Goal: Task Accomplishment & Management: Manage account settings

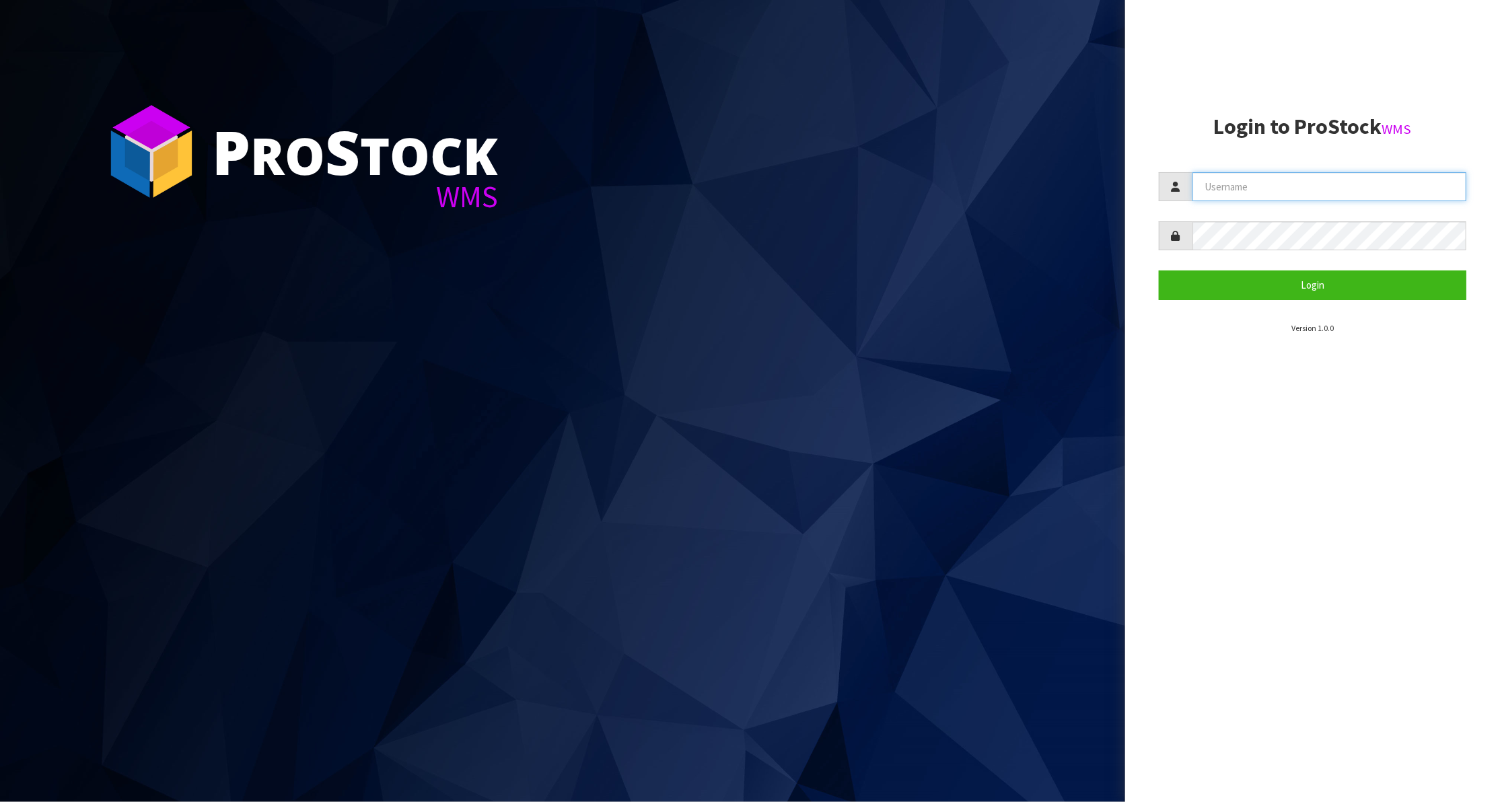
click at [1252, 190] on input "text" at bounding box center [1329, 186] width 274 height 29
paste input "KitchenAid"
type input "KitchenAid"
click at [1271, 284] on button "Login" at bounding box center [1313, 285] width 308 height 29
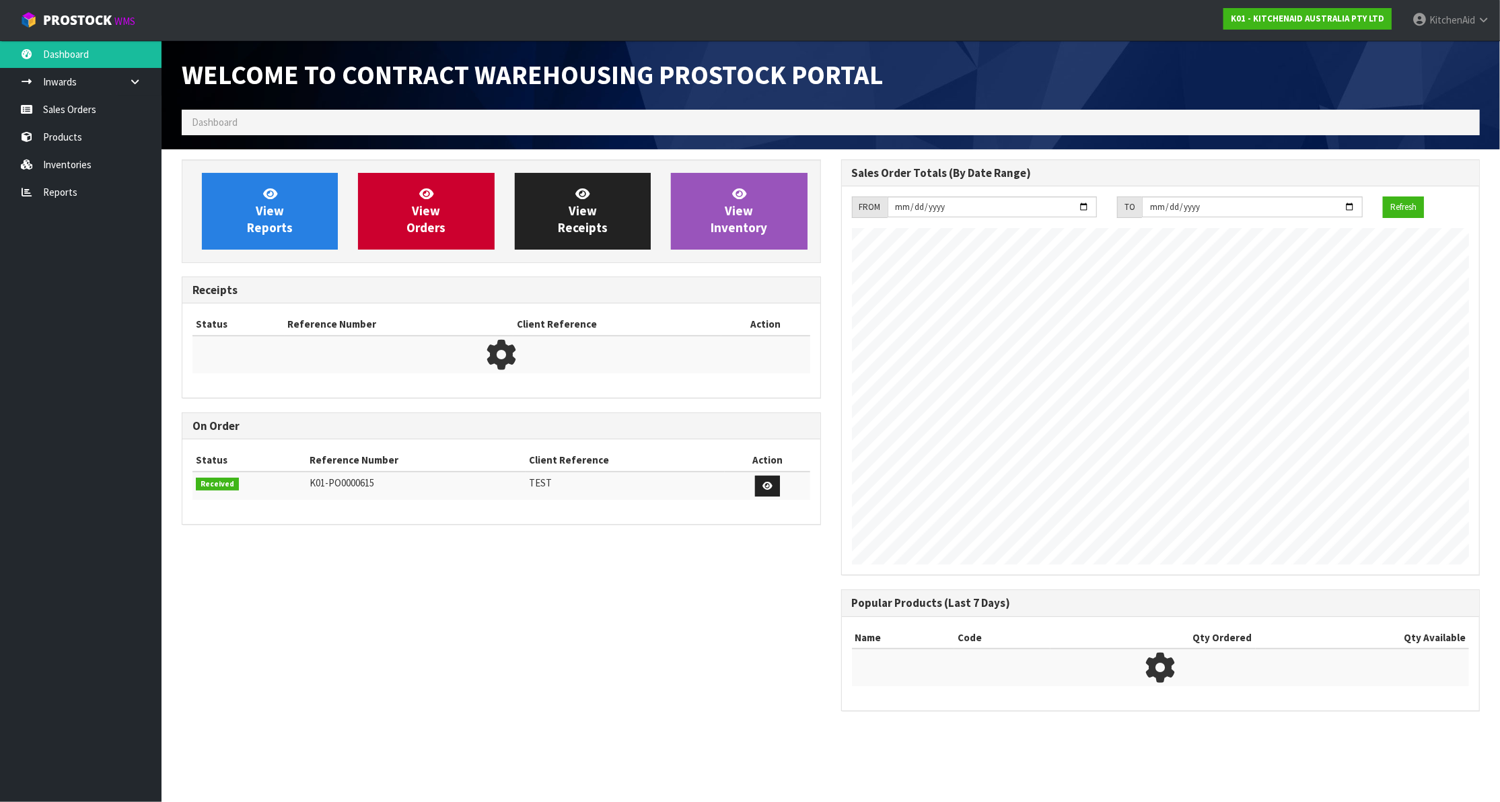
scroll to position [750, 653]
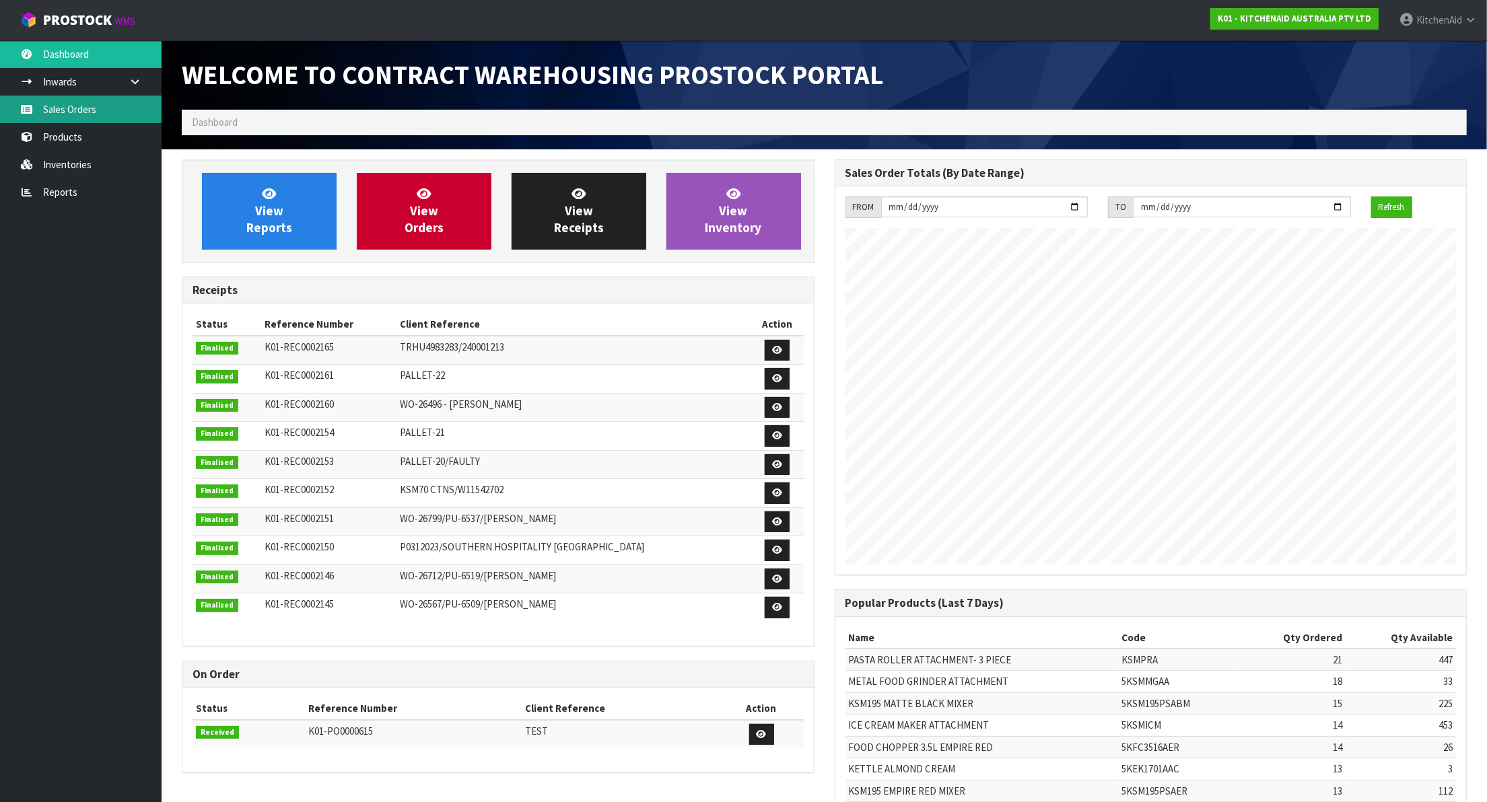
click at [73, 110] on link "Sales Orders" at bounding box center [81, 110] width 162 height 28
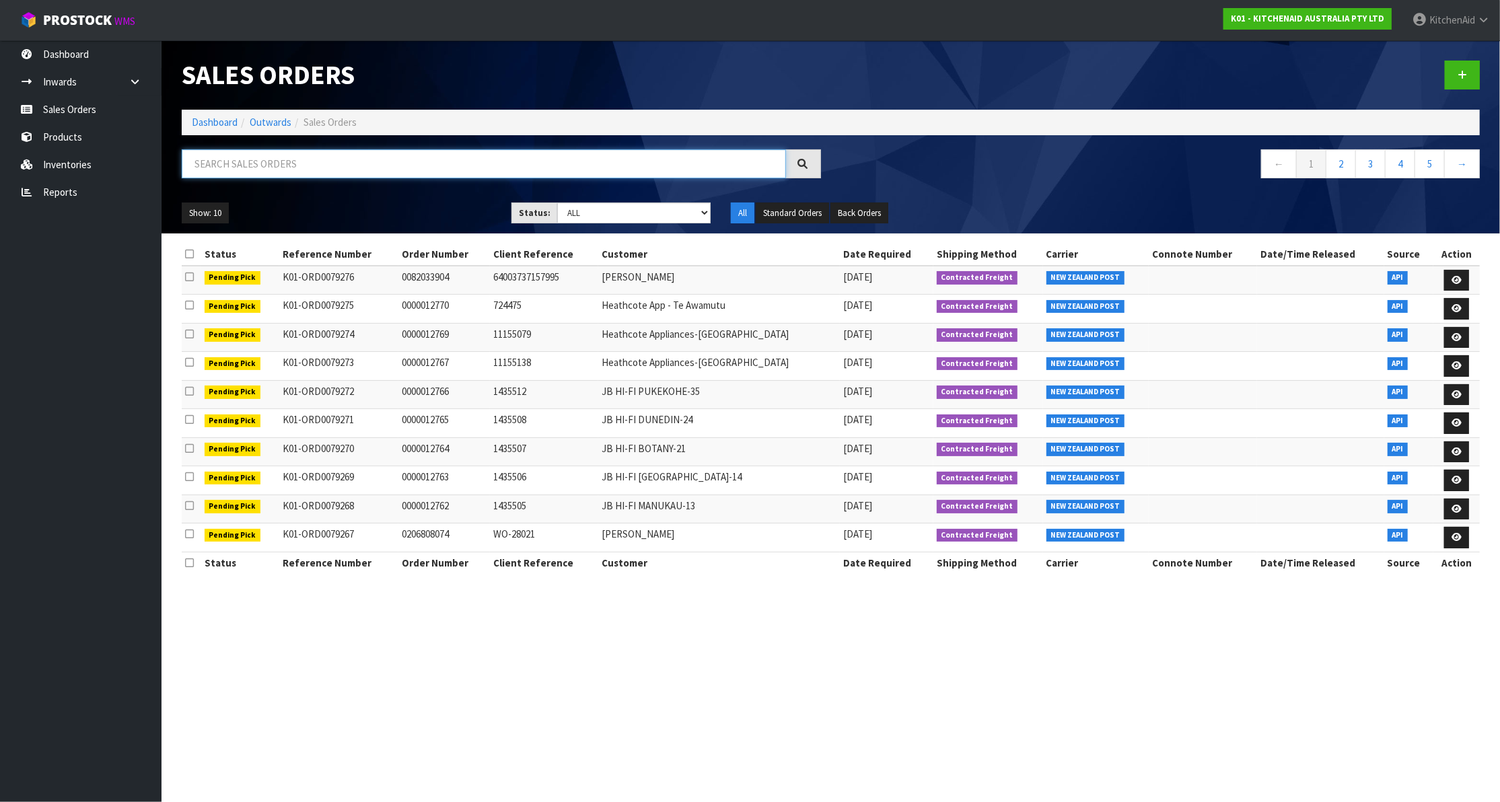
click at [270, 162] on input "text" at bounding box center [484, 163] width 604 height 29
paste input "[PERSON_NAME]"
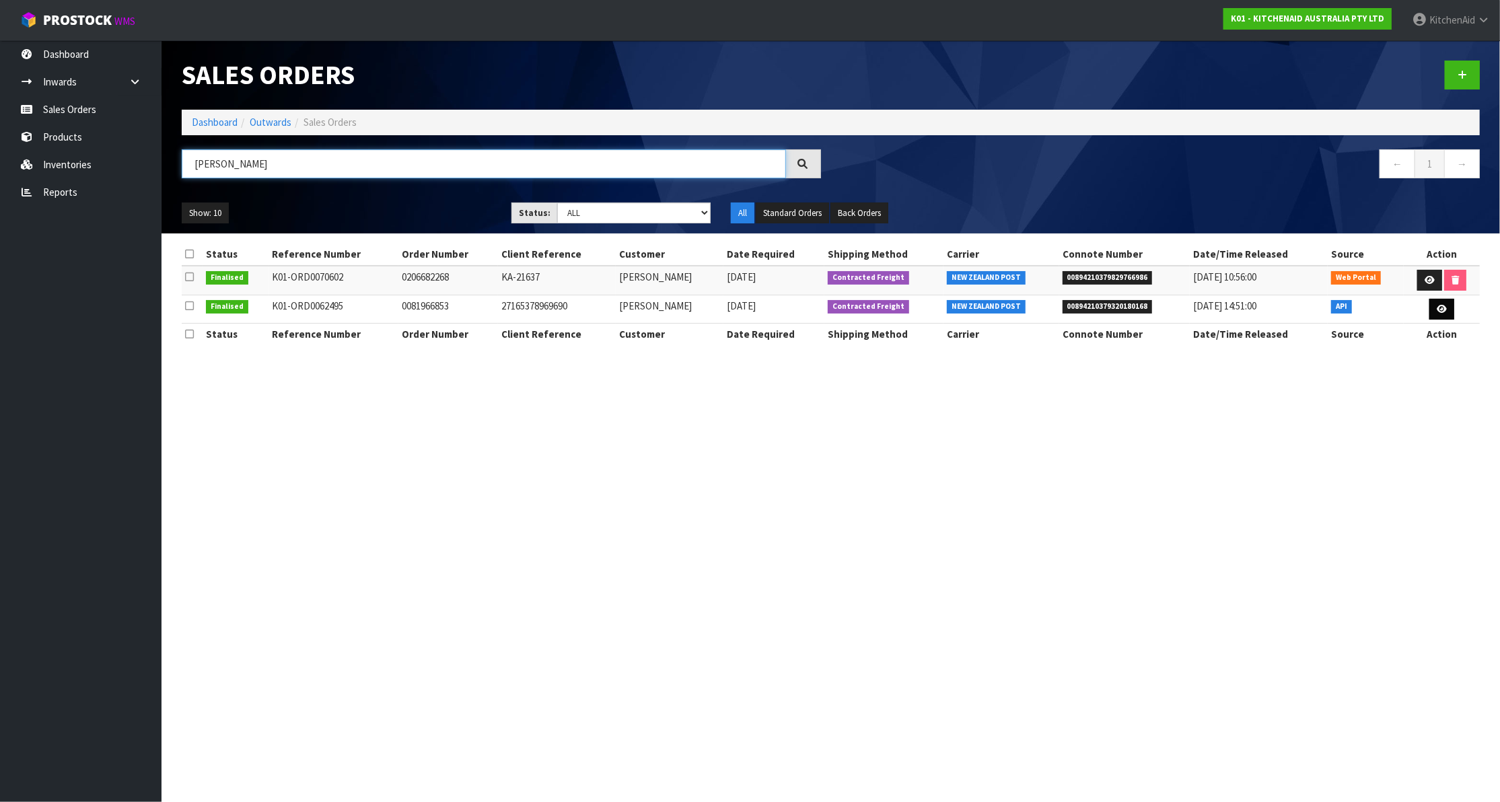
type input "[PERSON_NAME]"
click at [1433, 308] on link at bounding box center [1441, 310] width 25 height 22
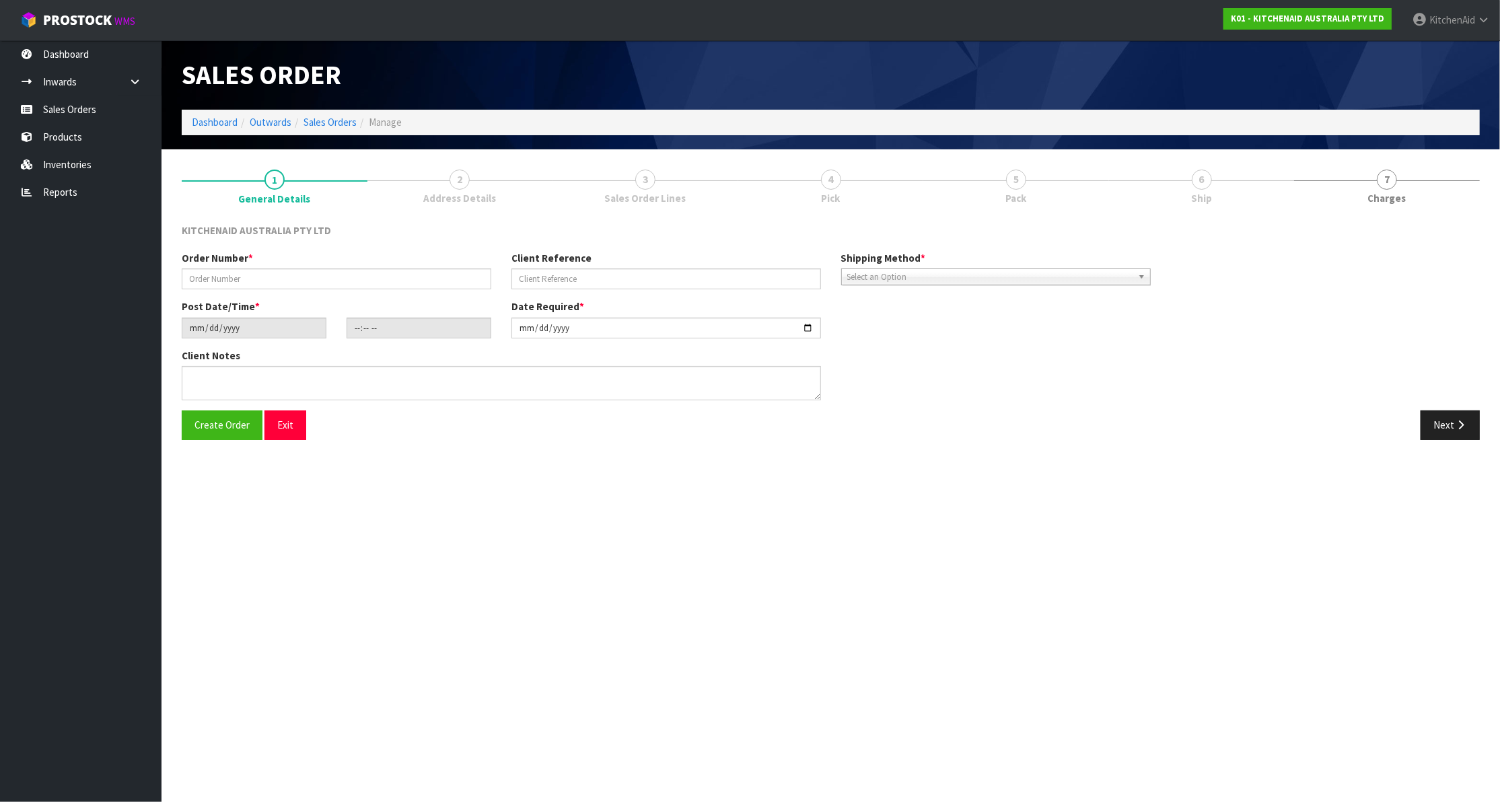
type input "0081966853"
type input "27165378969690"
type input "[DATE]"
type input "11:33:47.000"
type input "[DATE]"
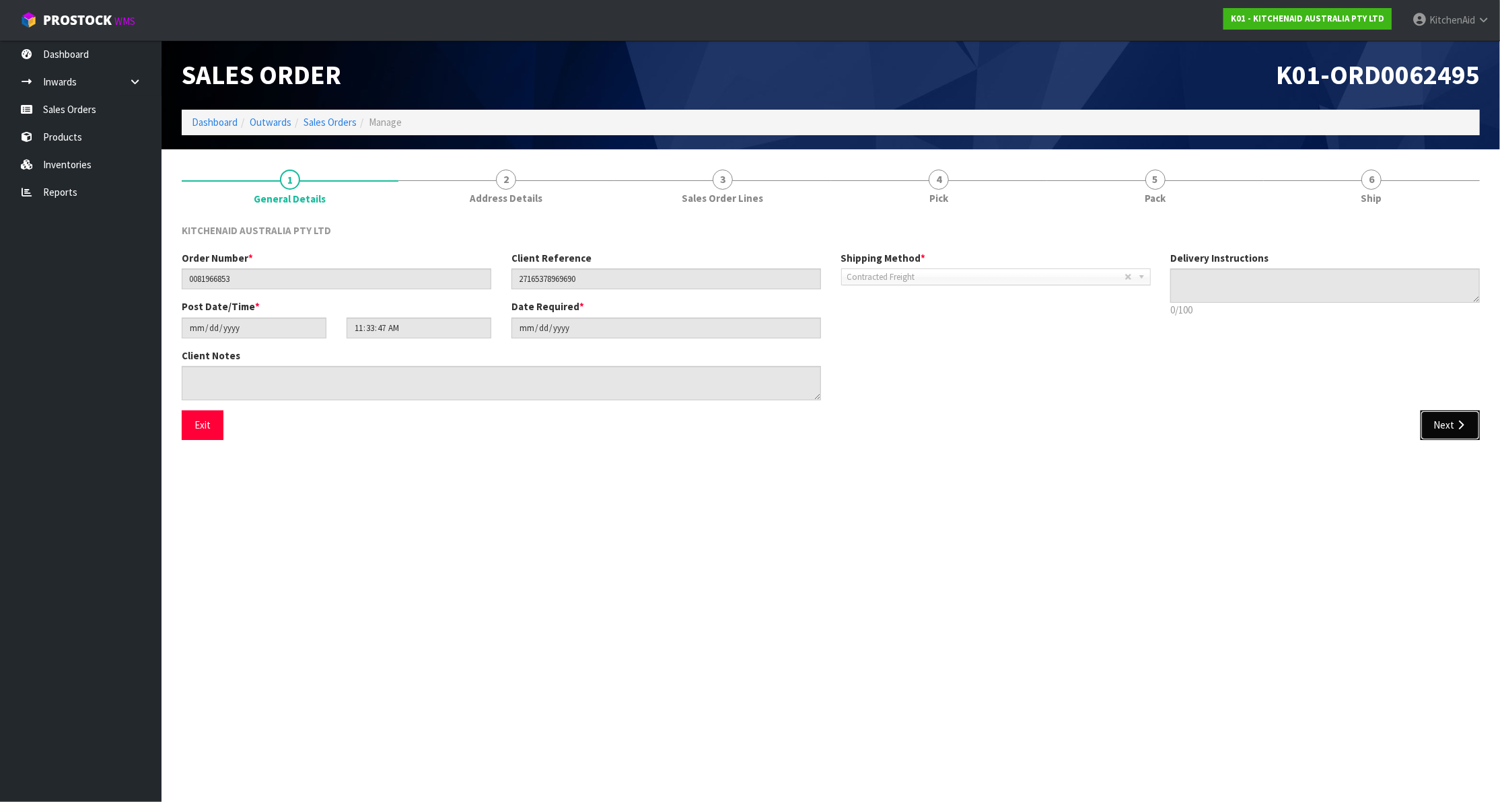
click at [1460, 423] on icon "button" at bounding box center [1460, 425] width 13 height 10
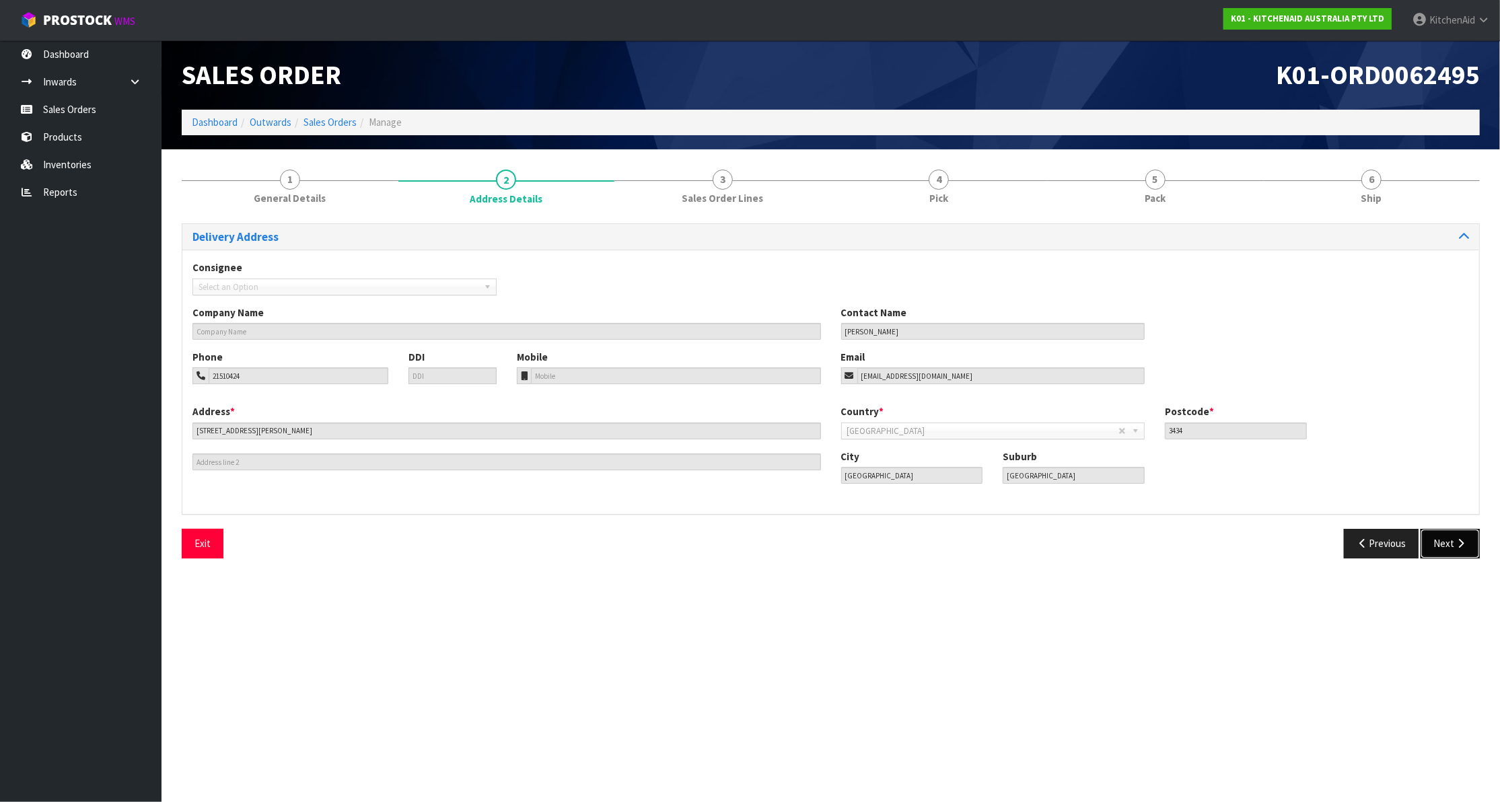
click at [1435, 534] on button "Next" at bounding box center [1450, 543] width 59 height 29
